Goal: Task Accomplishment & Management: Use online tool/utility

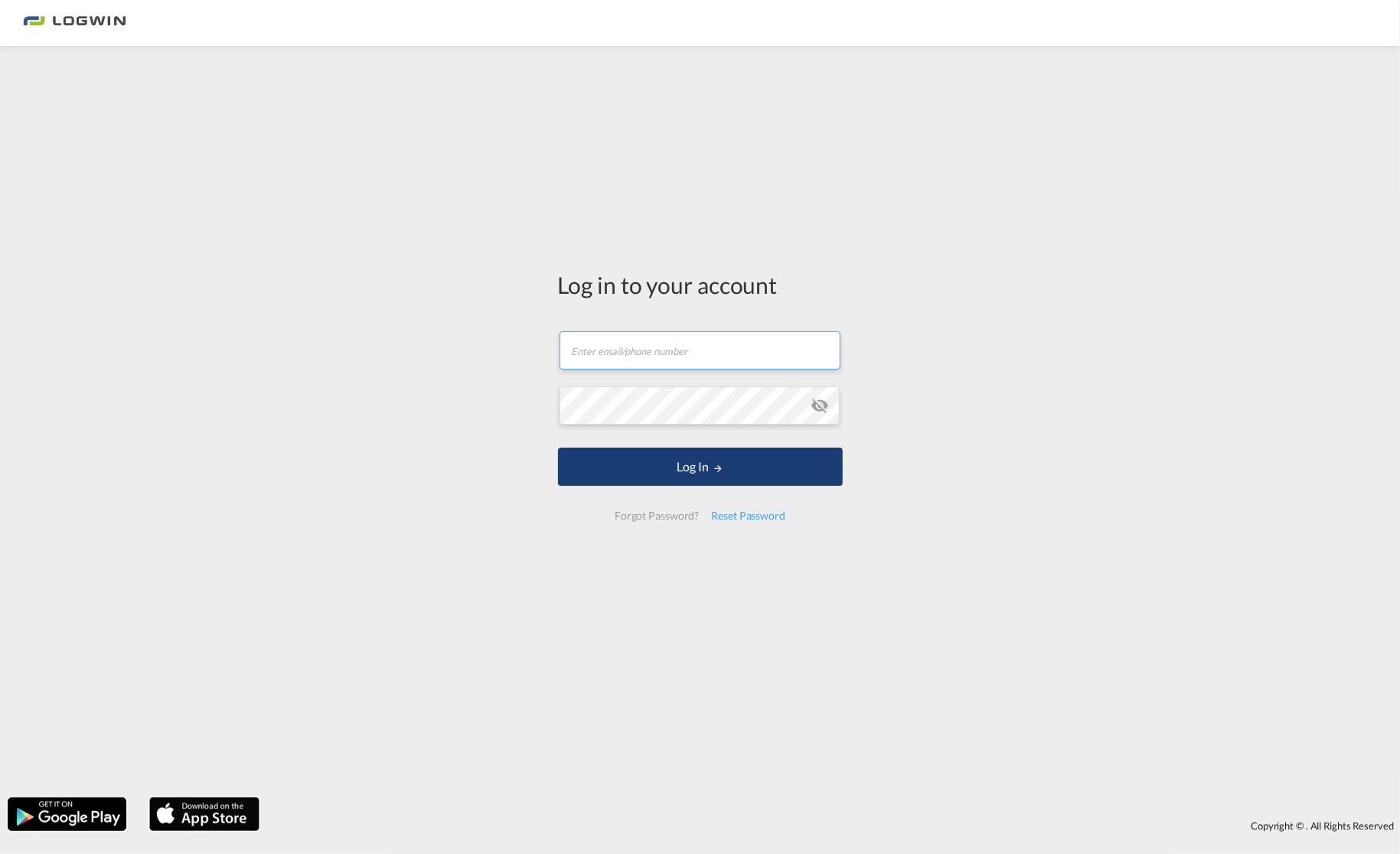
type input "[PERSON_NAME][EMAIL_ADDRESS][DOMAIN_NAME]"
click at [715, 469] on md-icon "LOGIN" at bounding box center [718, 469] width 11 height 11
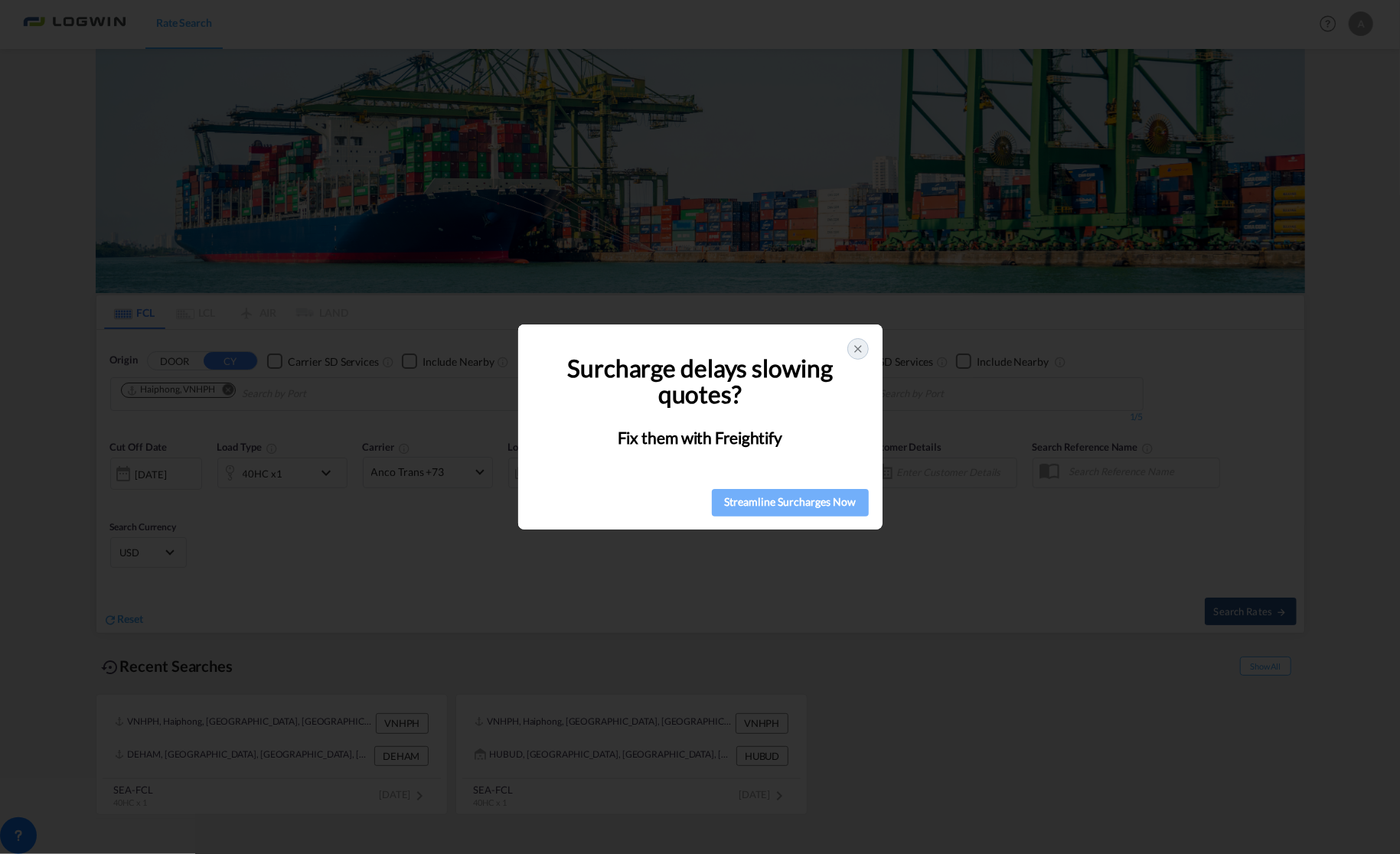
click at [762, 506] on div "Streamline Surcharges Now" at bounding box center [791, 502] width 148 height 23
